Goal: Task Accomplishment & Management: Use online tool/utility

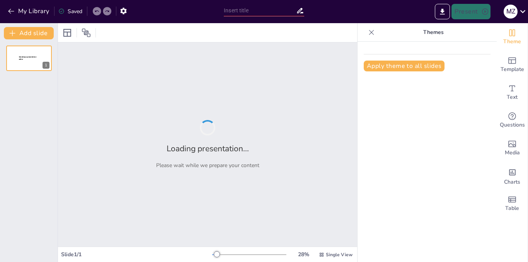
type input "Desarrollo y Implementación de Chatbots en Empresas"
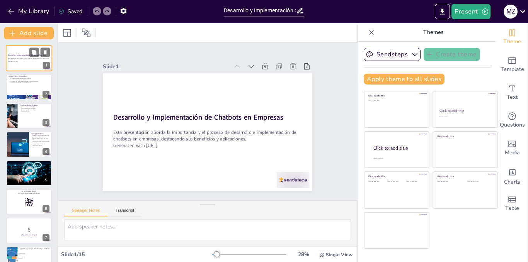
checkbox input "true"
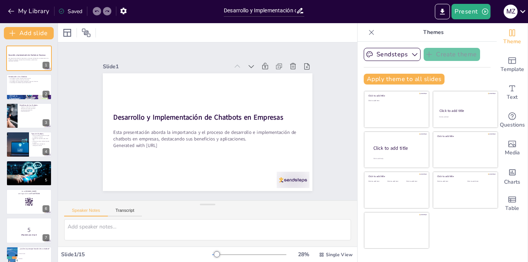
checkbox input "true"
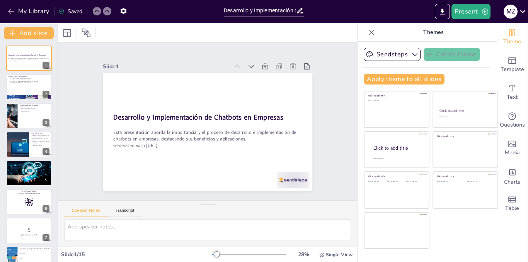
checkbox input "true"
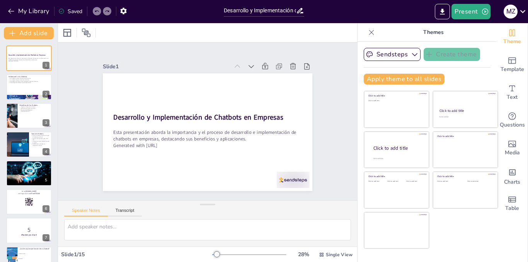
checkbox input "true"
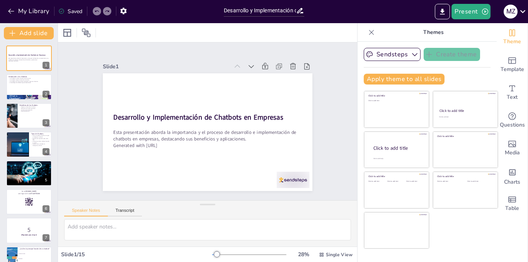
checkbox input "true"
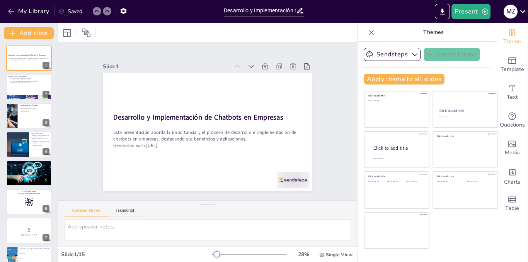
checkbox input "true"
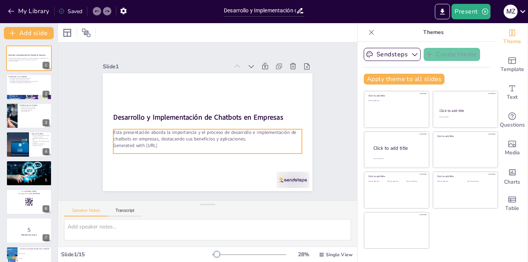
checkbox input "true"
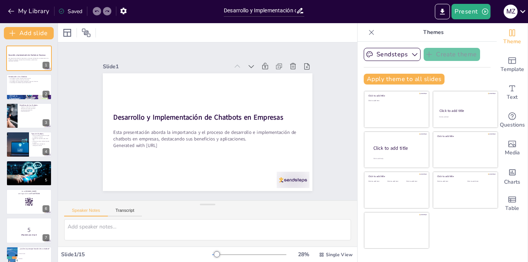
checkbox input "true"
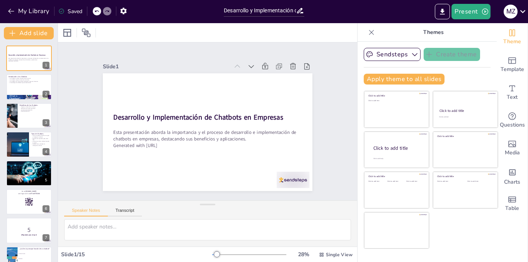
checkbox input "true"
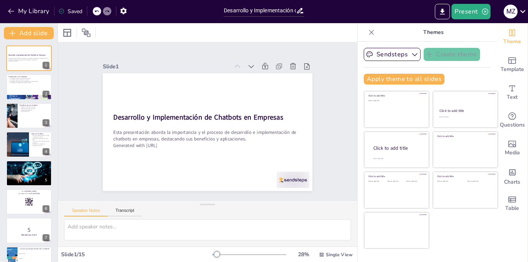
checkbox input "true"
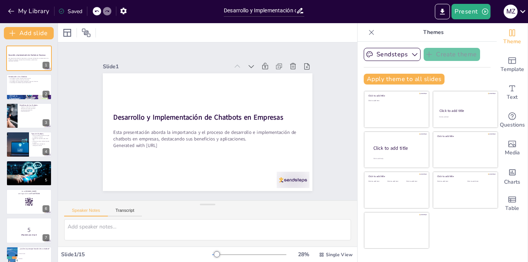
checkbox input "true"
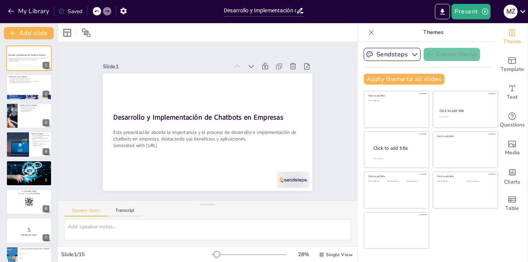
checkbox input "true"
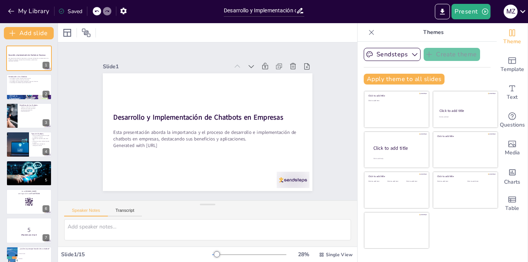
checkbox input "true"
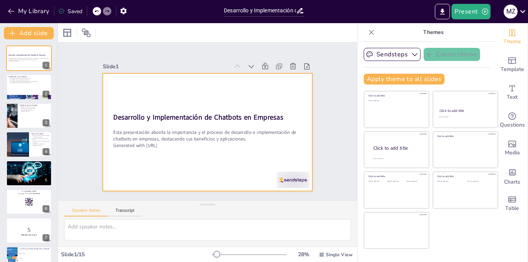
checkbox input "true"
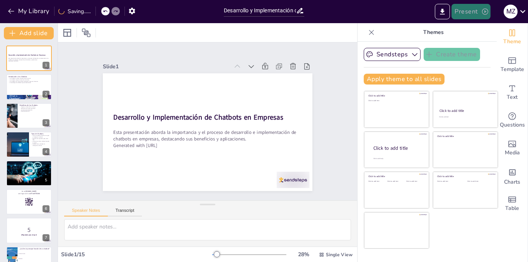
click at [464, 11] on button "Present" at bounding box center [470, 11] width 39 height 15
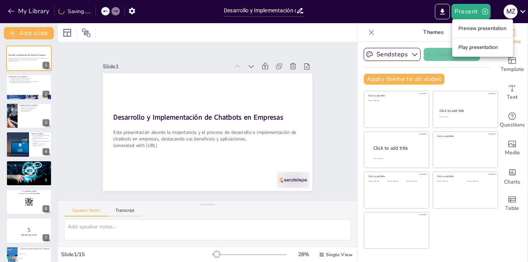
click at [475, 26] on li "Preview presentation" at bounding box center [482, 28] width 61 height 12
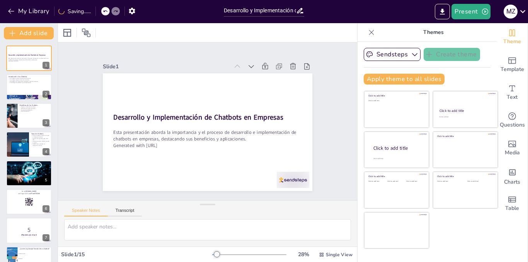
checkbox input "true"
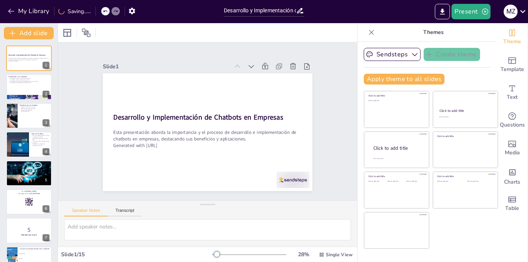
checkbox input "true"
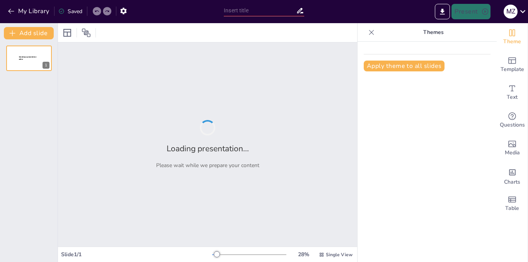
type input "Desarrollo y Implementación de Chatbots en Empresas"
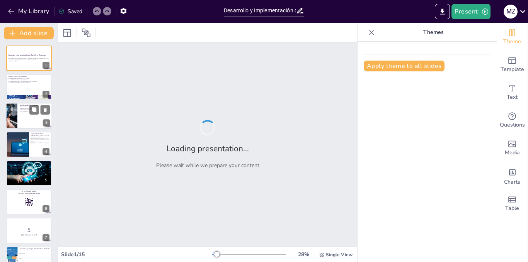
checkbox input "true"
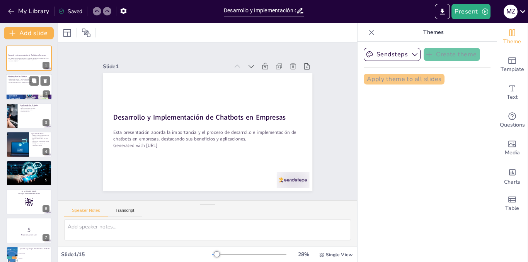
checkbox input "true"
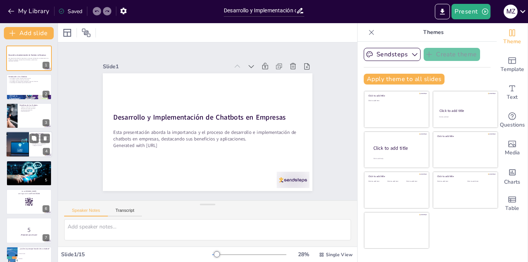
checkbox input "true"
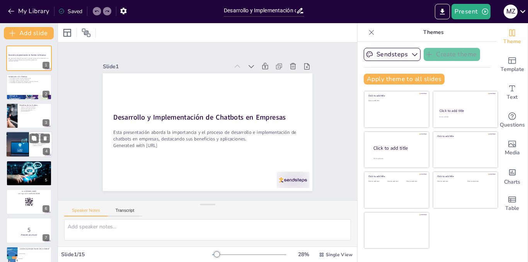
checkbox input "true"
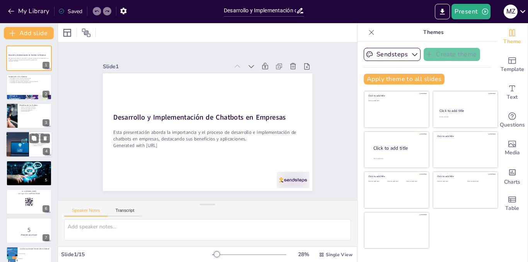
checkbox input "true"
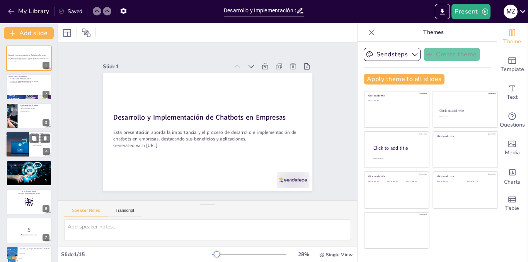
checkbox input "true"
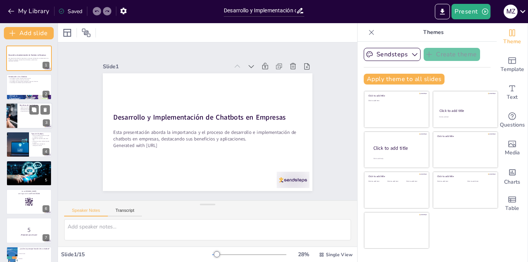
checkbox input "true"
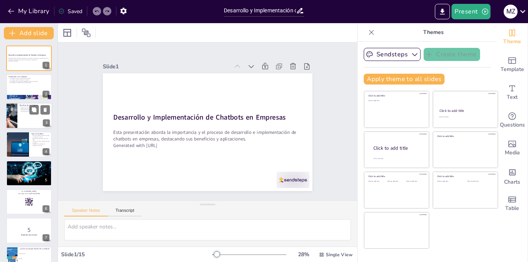
checkbox input "true"
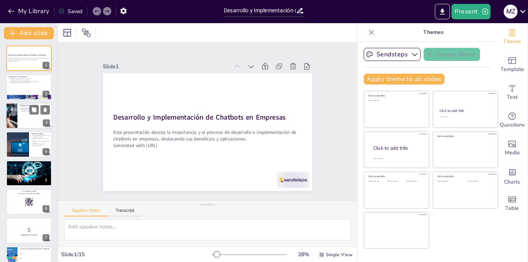
checkbox input "true"
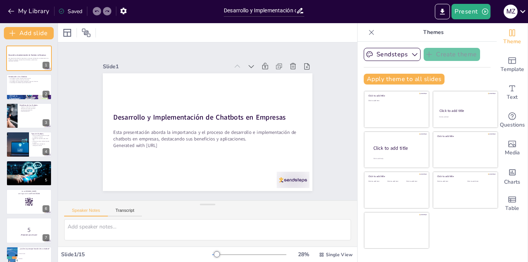
checkbox input "true"
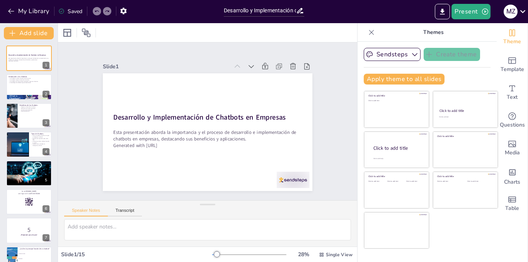
checkbox input "true"
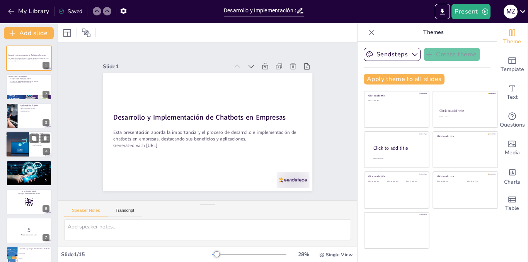
checkbox input "true"
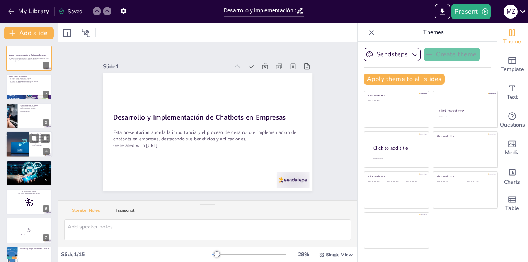
checkbox input "true"
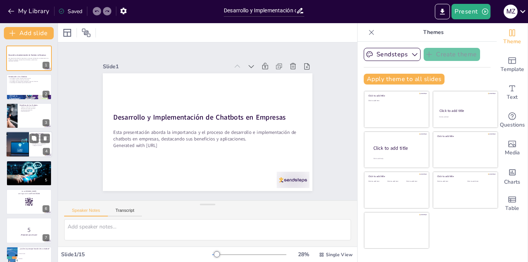
checkbox input "true"
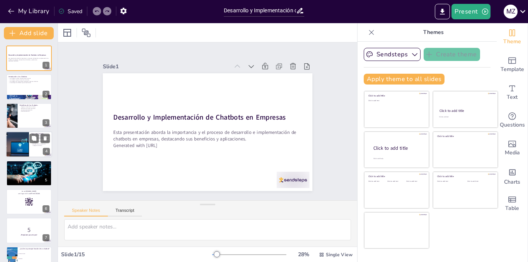
checkbox input "true"
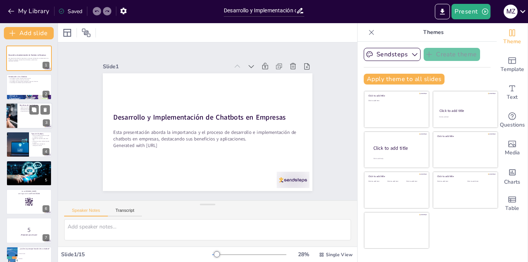
checkbox input "true"
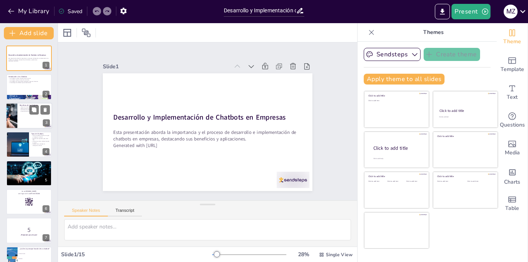
checkbox input "true"
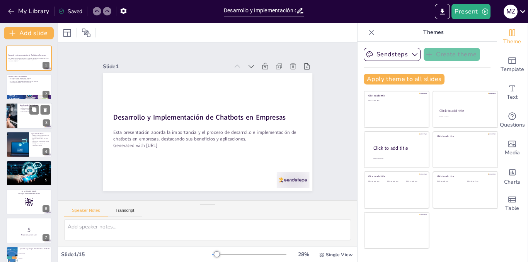
checkbox input "true"
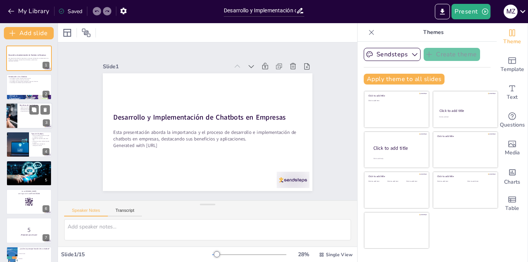
checkbox input "true"
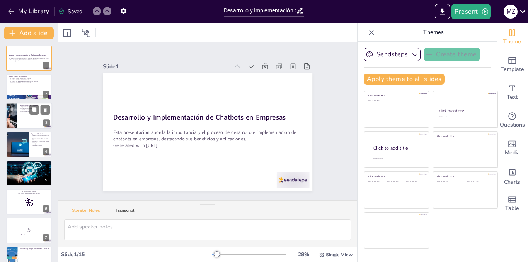
checkbox input "true"
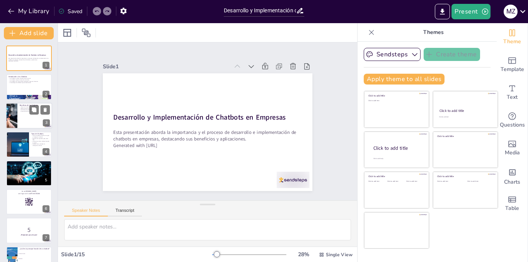
click at [20, 109] on p "Reducción de costos operativos." at bounding box center [35, 109] width 30 height 2
type textarea "La mejora en la atención al cliente se traduce en una mayor satisfacción, ya qu…"
checkbox input "true"
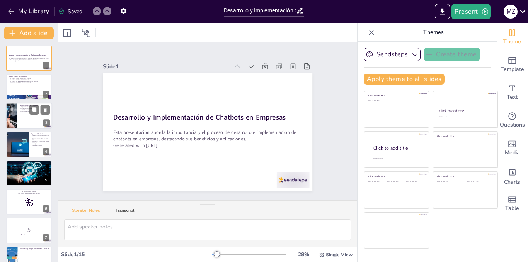
checkbox input "true"
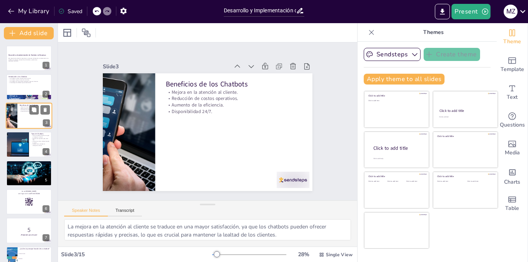
checkbox input "true"
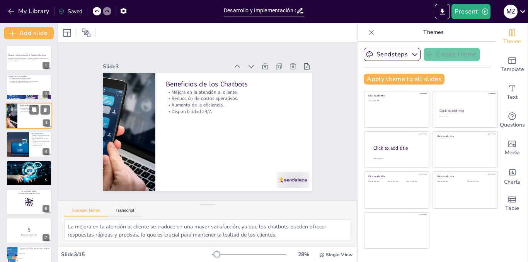
checkbox input "true"
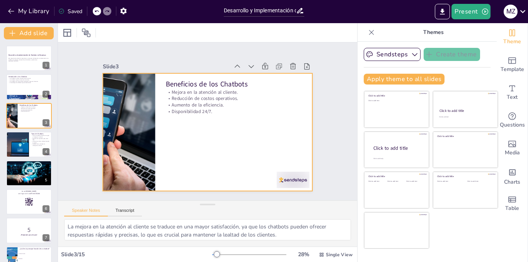
checkbox input "true"
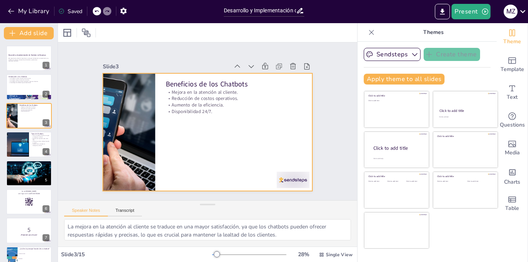
checkbox input "true"
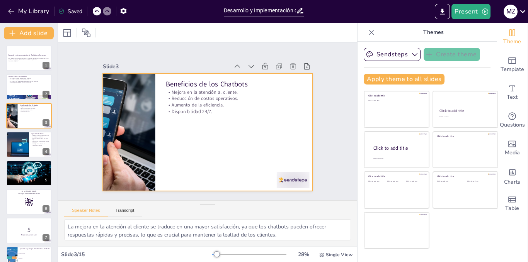
checkbox input "true"
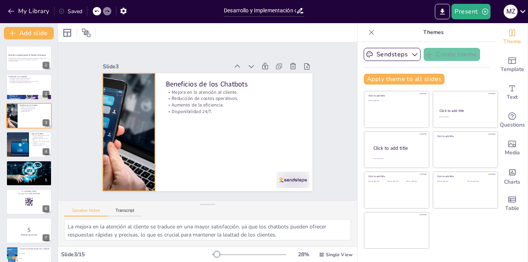
checkbox input "true"
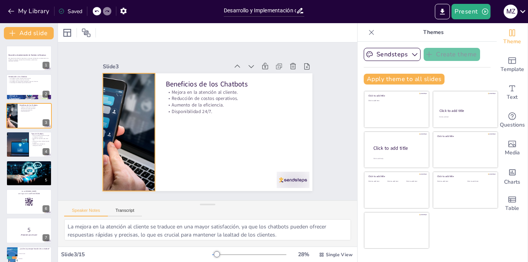
checkbox input "true"
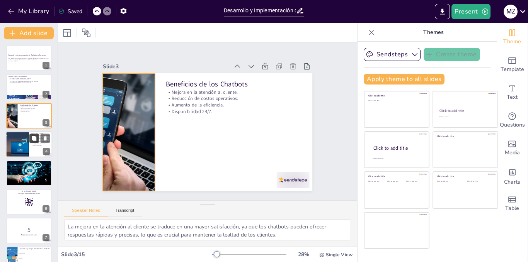
checkbox input "true"
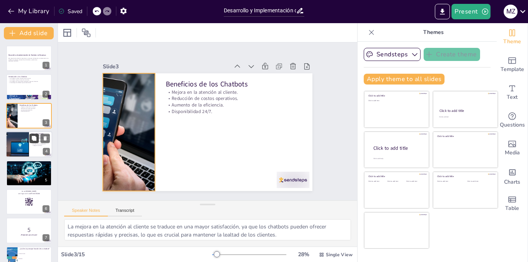
checkbox input "true"
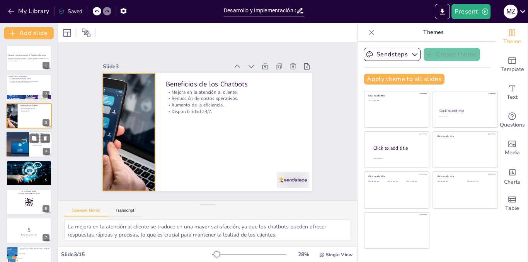
checkbox input "true"
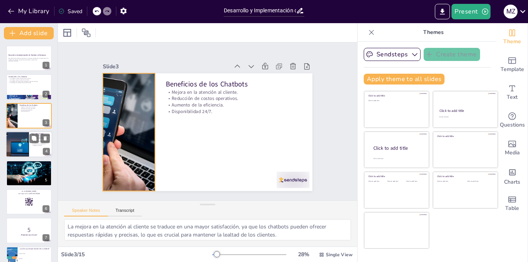
checkbox input "true"
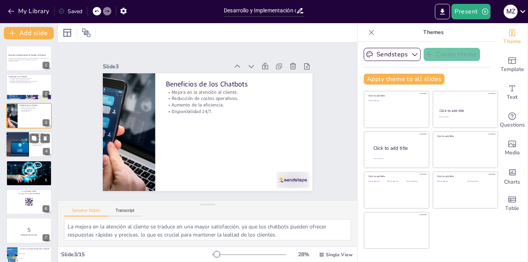
click at [25, 150] on div at bounding box center [18, 144] width 52 height 26
type textarea "La clasificación de los chatbots en estas dos categorías permite a las empresas…"
checkbox input "true"
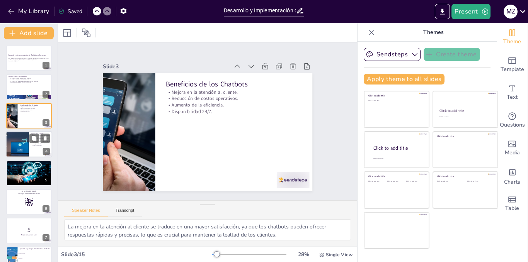
checkbox input "true"
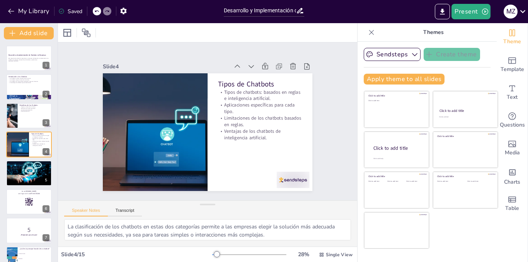
checkbox input "true"
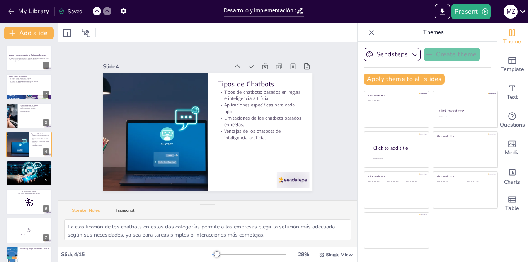
checkbox input "true"
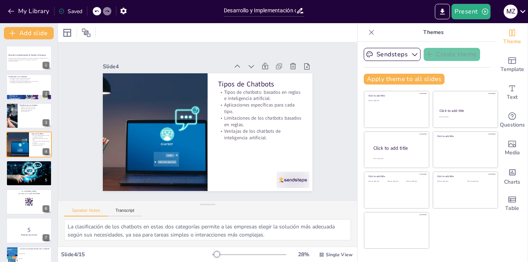
checkbox input "true"
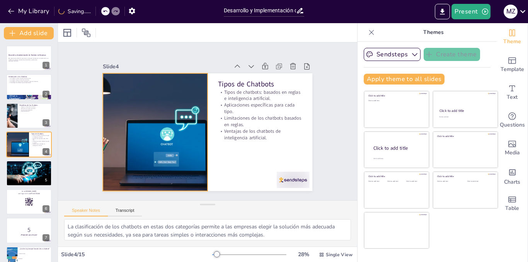
checkbox input "true"
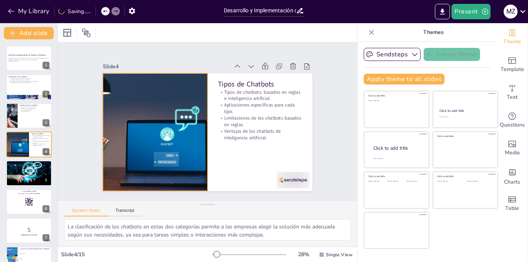
checkbox input "true"
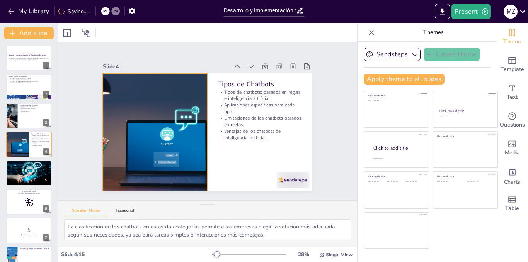
checkbox input "true"
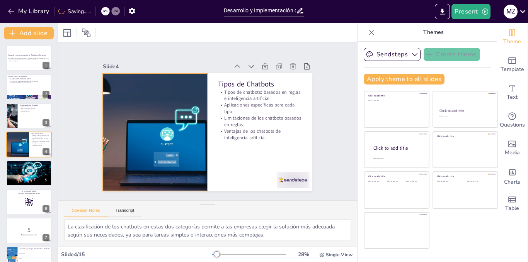
click at [233, 108] on p "Aplicaciones específicas para cada tipo." at bounding box center [261, 114] width 85 height 22
checkbox input "true"
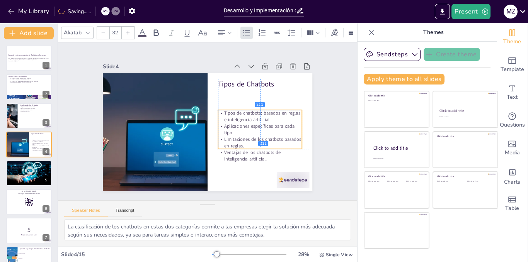
drag, startPoint x: 264, startPoint y: 124, endPoint x: 263, endPoint y: 143, distance: 18.9
click at [200, 106] on p "Limitaciones de los chatbots basados en reglas." at bounding box center [157, 95] width 85 height 22
click at [145, 28] on icon at bounding box center [141, 32] width 9 height 9
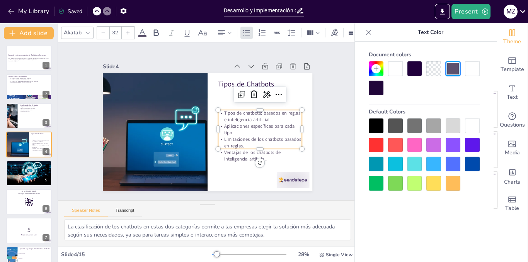
click at [396, 143] on div at bounding box center [395, 145] width 15 height 15
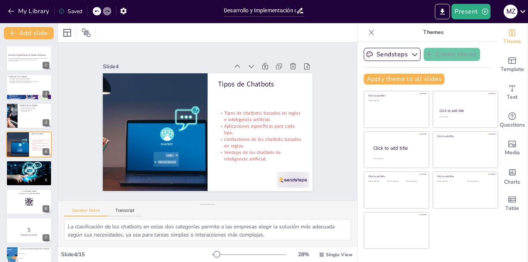
click at [302, 120] on div "Slide 1 Desarrollo y Implementación de Chatbots en Empresas Esta presentación a…" at bounding box center [207, 121] width 189 height 276
click at [411, 54] on icon "button" at bounding box center [415, 55] width 8 height 8
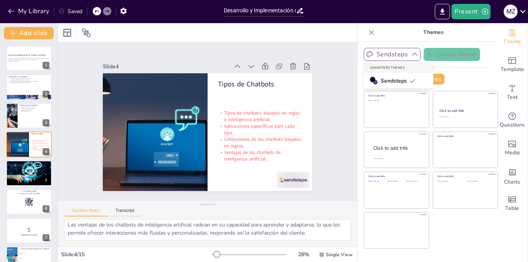
click at [411, 54] on icon "button" at bounding box center [415, 55] width 8 height 8
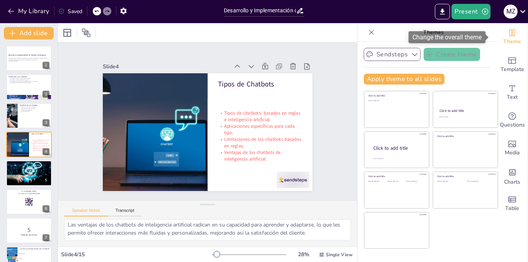
click at [507, 35] on icon "Change the overall theme" at bounding box center [511, 32] width 9 height 9
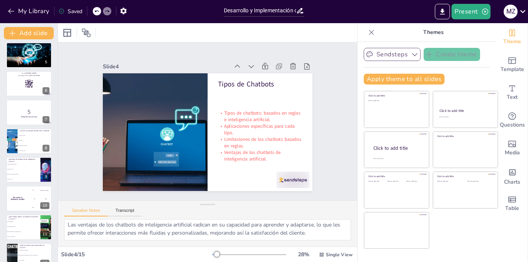
scroll to position [217, 0]
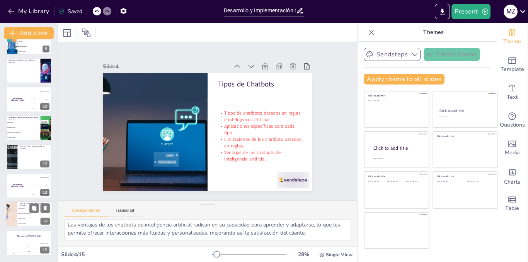
click at [27, 214] on span "Integración con sistemas existentes" at bounding box center [35, 213] width 33 height 1
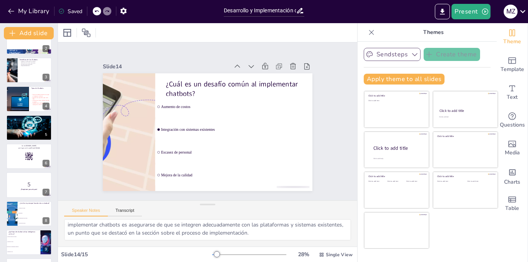
scroll to position [41, 0]
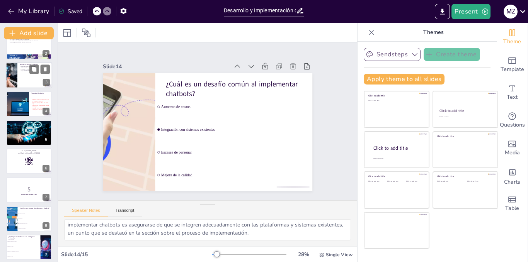
click at [29, 72] on div at bounding box center [29, 75] width 46 height 26
